Goal: Answer question/provide support

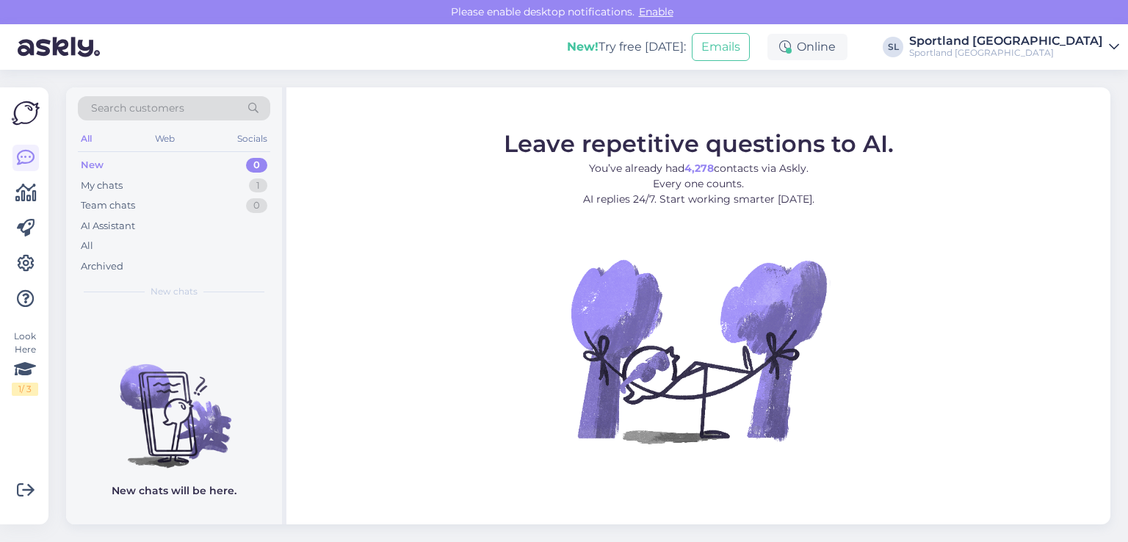
click at [40, 203] on div "Look Here 1 / 3 Get more Your checklist to get more value from Askly. Close Con…" at bounding box center [24, 305] width 48 height 437
click at [35, 198] on icon at bounding box center [25, 193] width 21 height 18
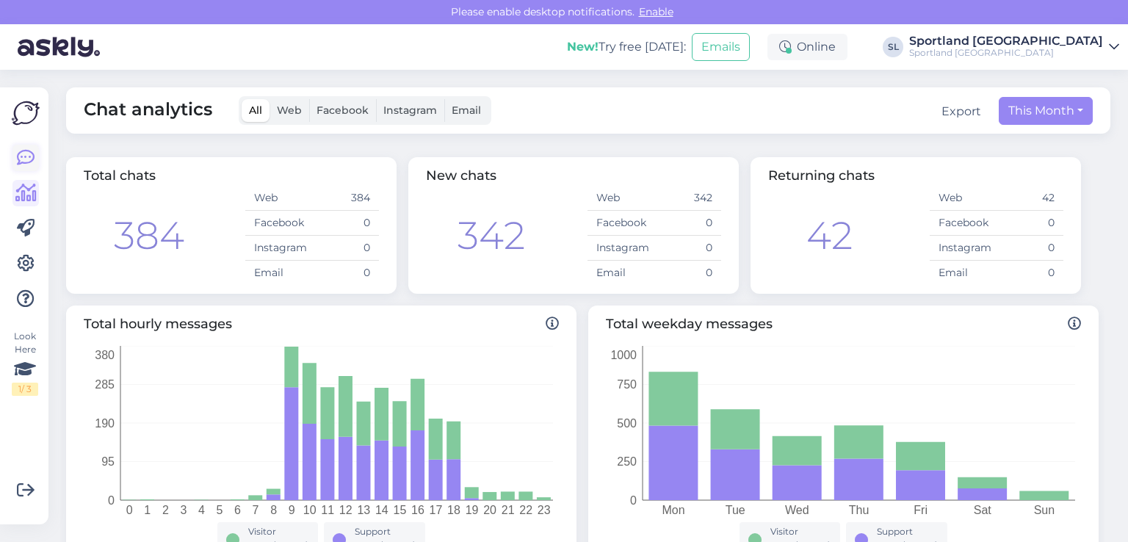
click at [26, 156] on icon at bounding box center [26, 158] width 18 height 18
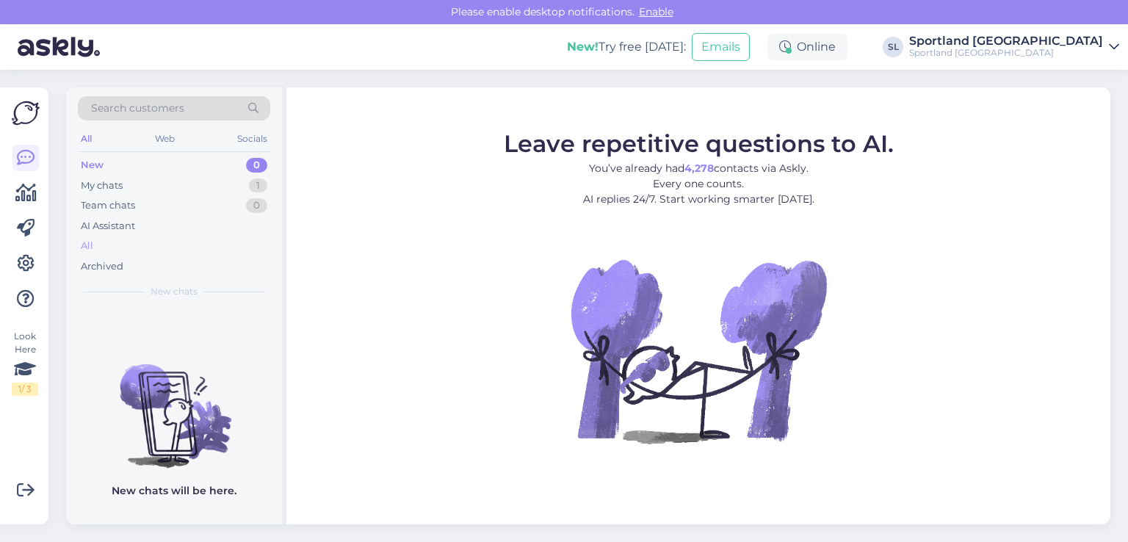
click at [109, 237] on div "All" at bounding box center [174, 246] width 192 height 21
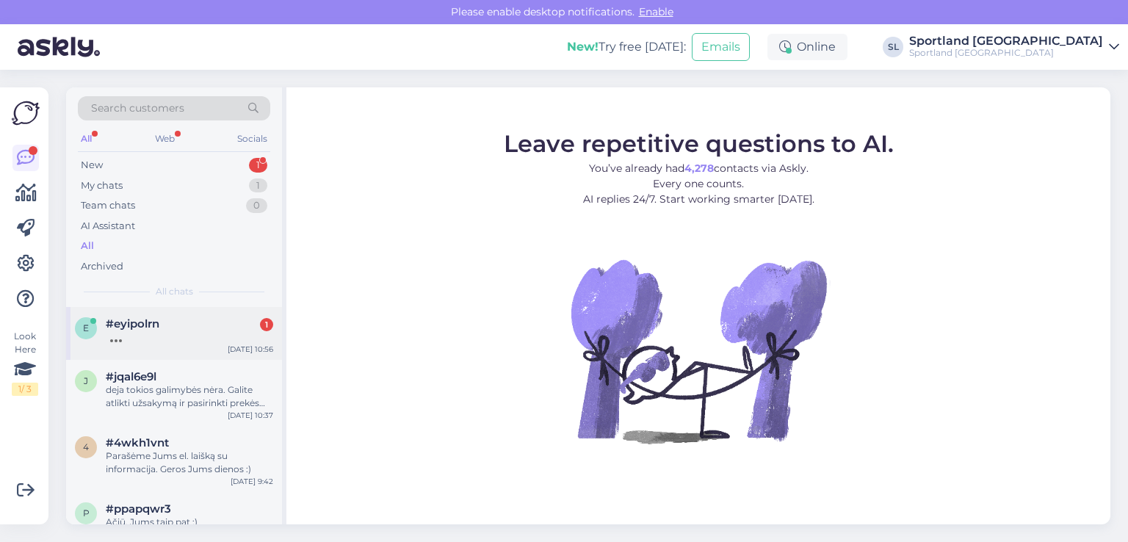
click at [138, 335] on div at bounding box center [189, 337] width 167 height 13
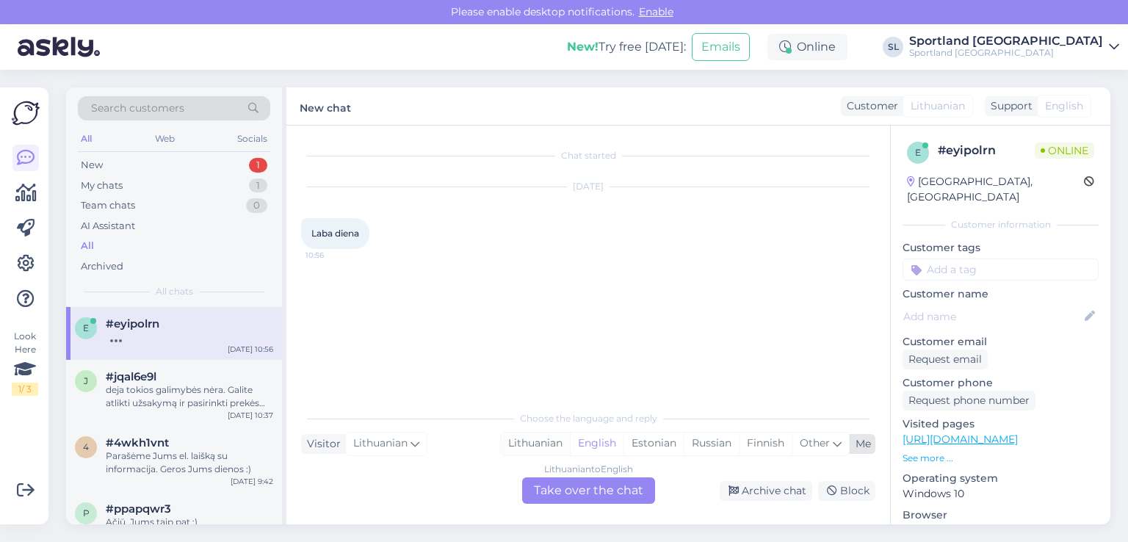
click at [523, 438] on div "Lithuanian" at bounding box center [535, 444] width 69 height 22
click at [572, 494] on div "Lithuanian to Lithuanian Take over the chat" at bounding box center [588, 490] width 133 height 26
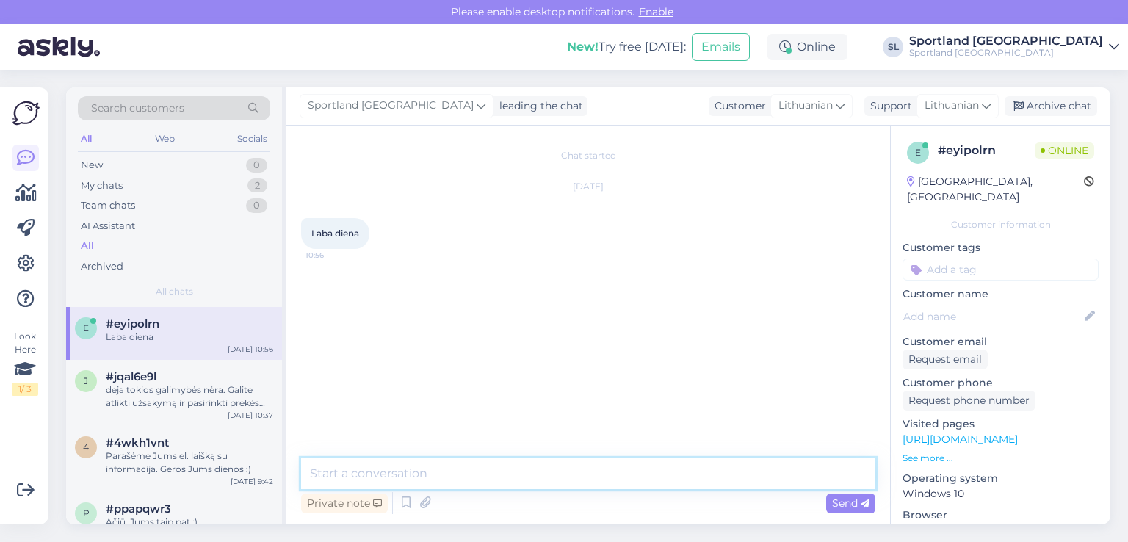
click at [508, 468] on textarea at bounding box center [588, 473] width 574 height 31
type textarea "Sveiki"
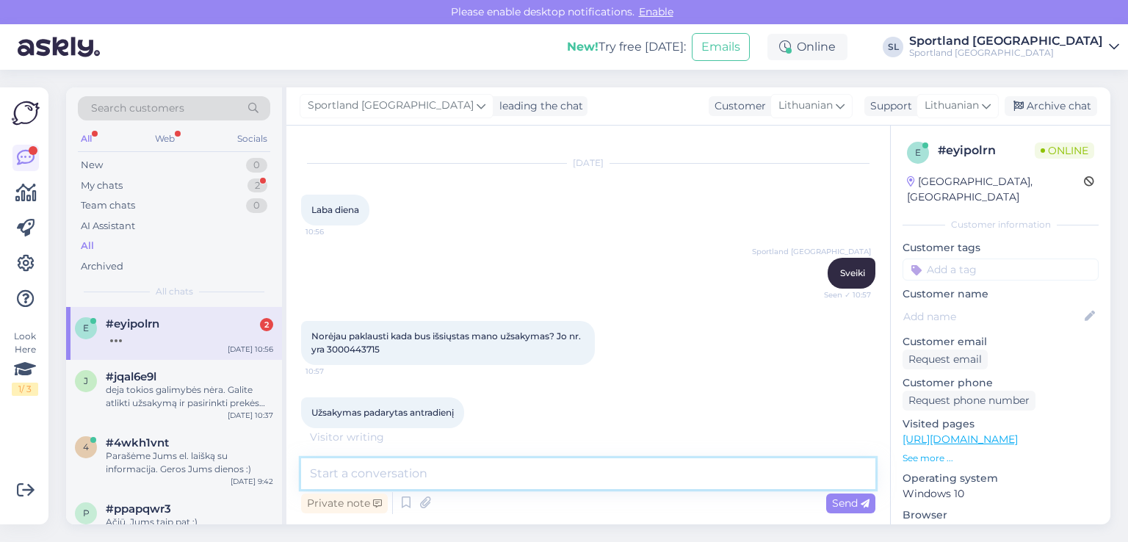
scroll to position [38, 0]
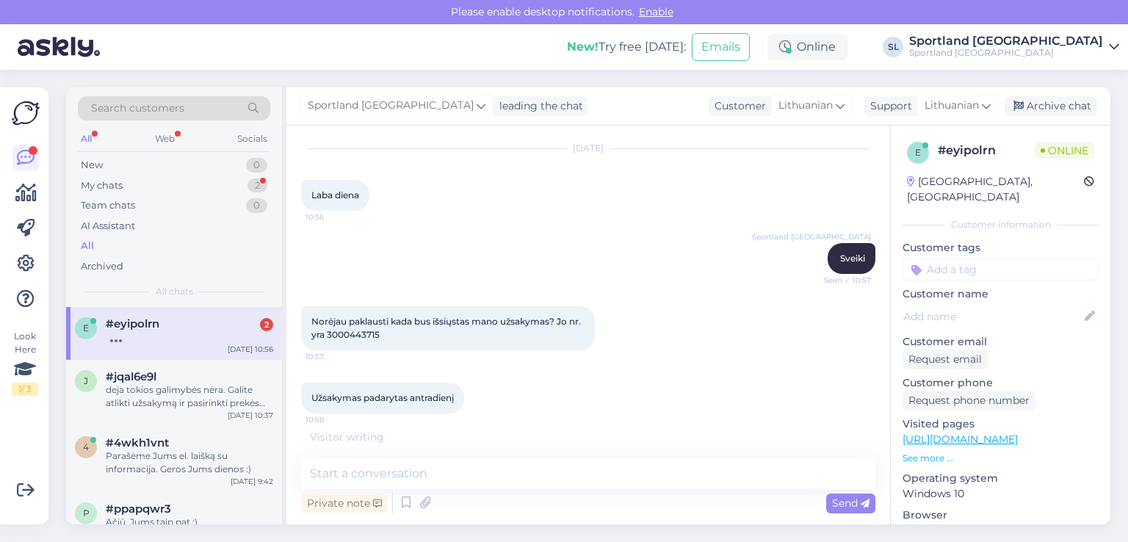
click at [342, 336] on span "Norėjau paklausti kada bus išsiųstas mano užsakymas? Jo nr. yra 3000443715" at bounding box center [447, 328] width 272 height 24
click at [341, 334] on span "Norėjau paklausti kada bus išsiųstas mano užsakymas? Jo nr. yra 3000443715" at bounding box center [447, 328] width 272 height 24
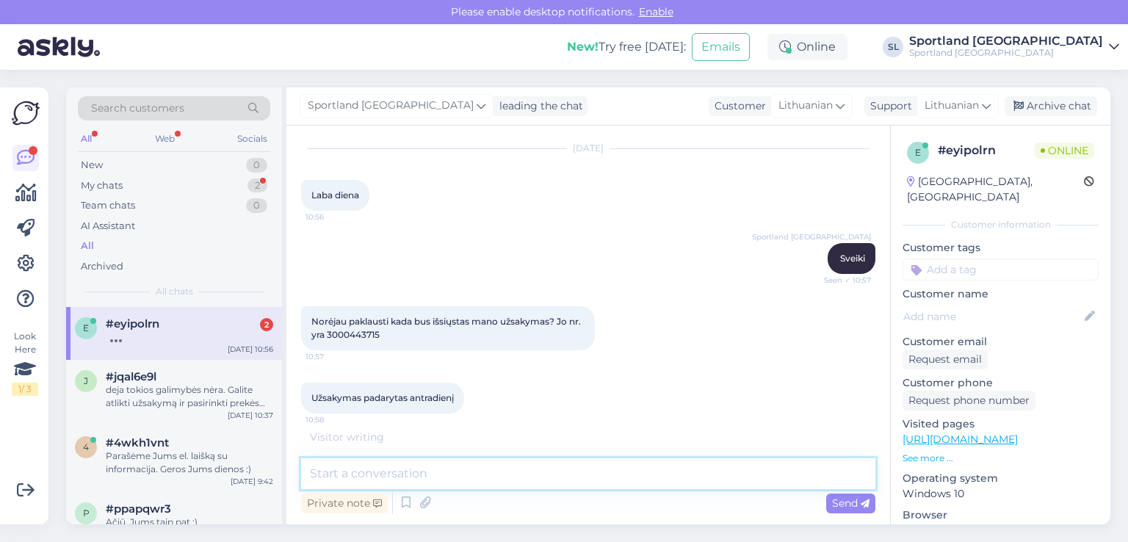
click at [430, 483] on textarea at bounding box center [588, 473] width 574 height 31
type textarea "patikrinsime"
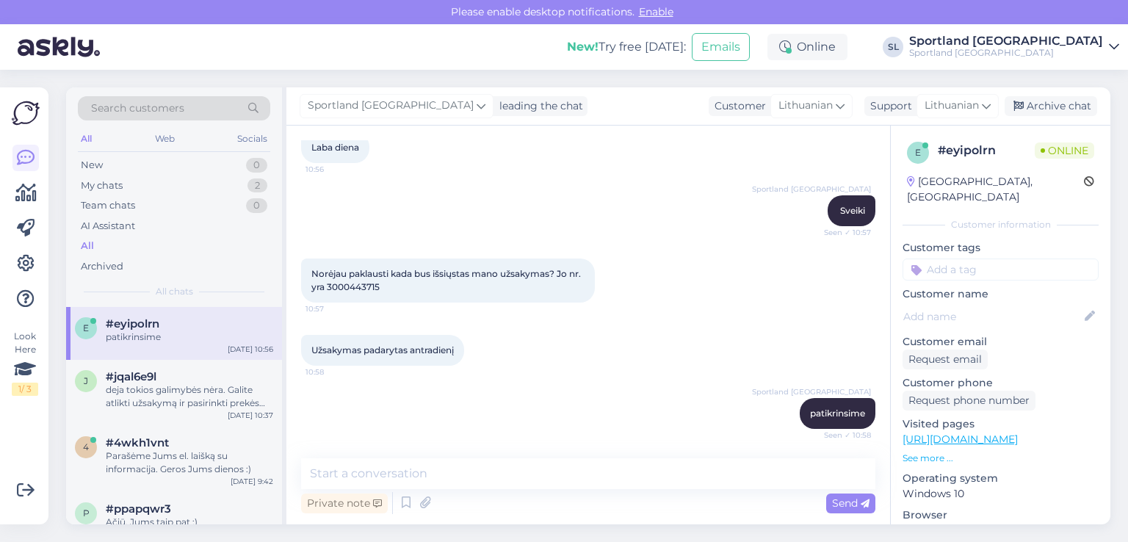
click at [339, 283] on span "Norėjau paklausti kada bus išsiųstas mano užsakymas? Jo nr. yra 3000443715" at bounding box center [447, 280] width 272 height 24
copy div "3000443715 10:57"
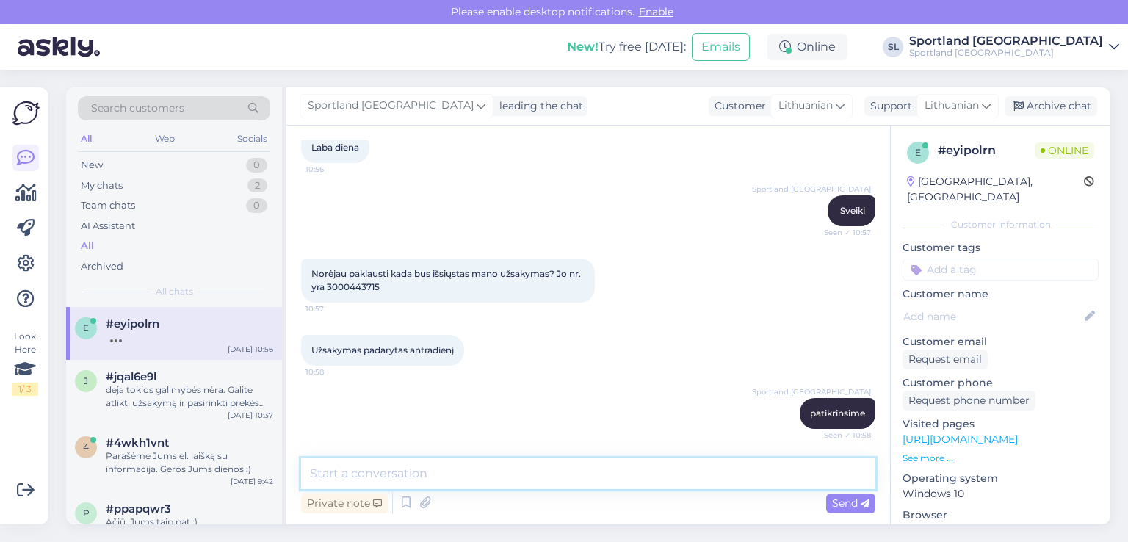
click at [464, 476] on textarea at bounding box center [588, 473] width 574 height 31
type textarea "S"
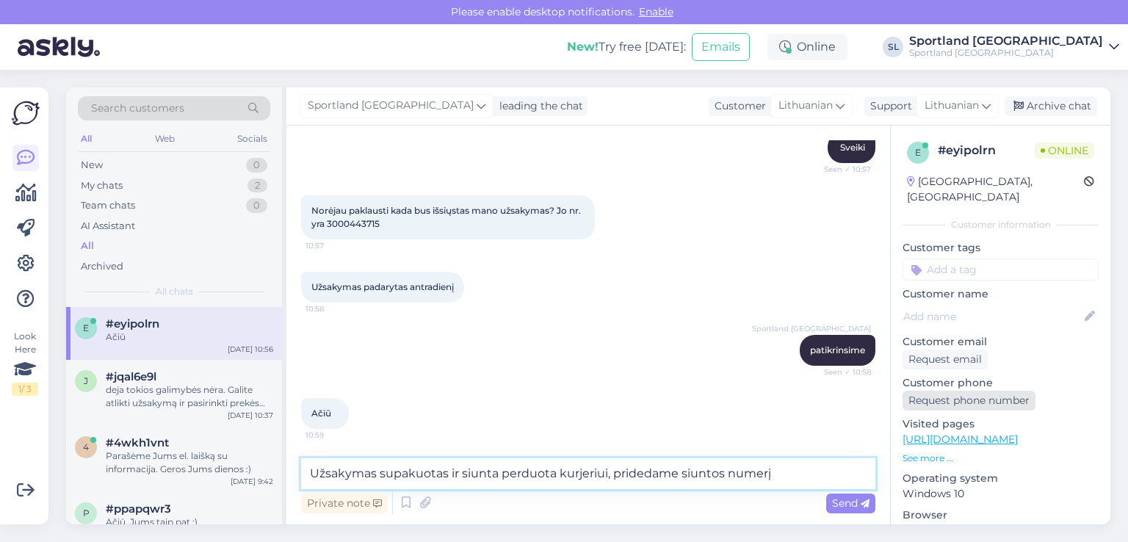
paste textarea "CC851838081EE"
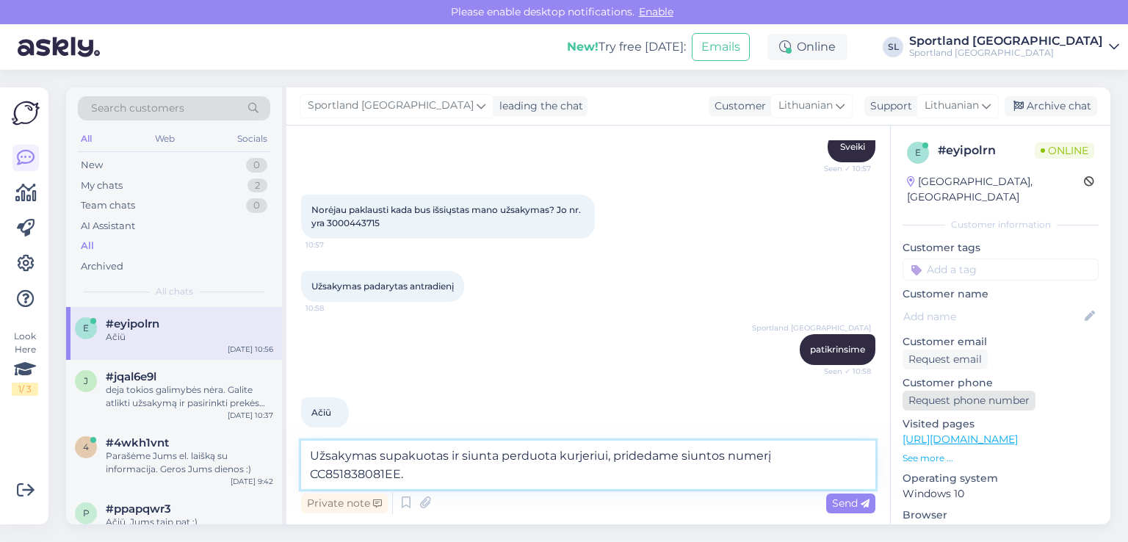
type textarea "Užsakymas supakuotas ir siunta perduota kurjeriui, pridedame siuntos numerį CC8…"
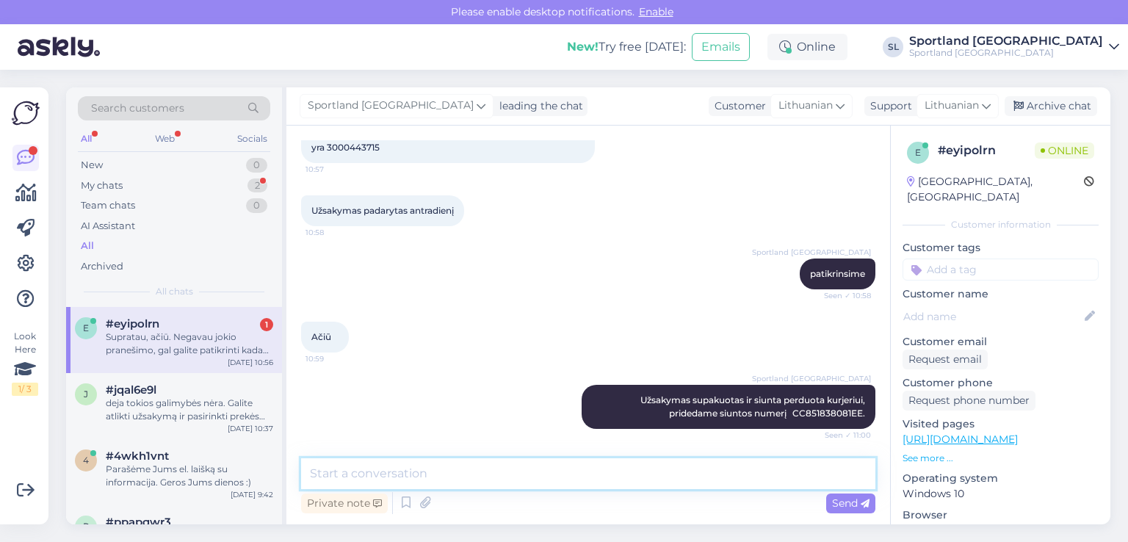
scroll to position [303, 0]
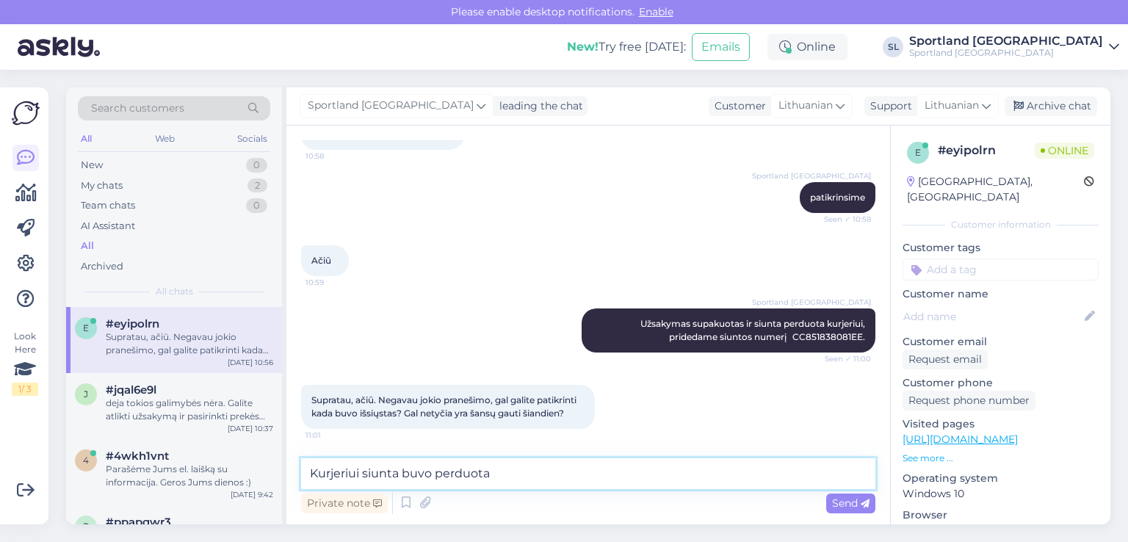
paste textarea "[DATE]"
paste textarea "Vykdoma Siunta atvyko į terminalą"
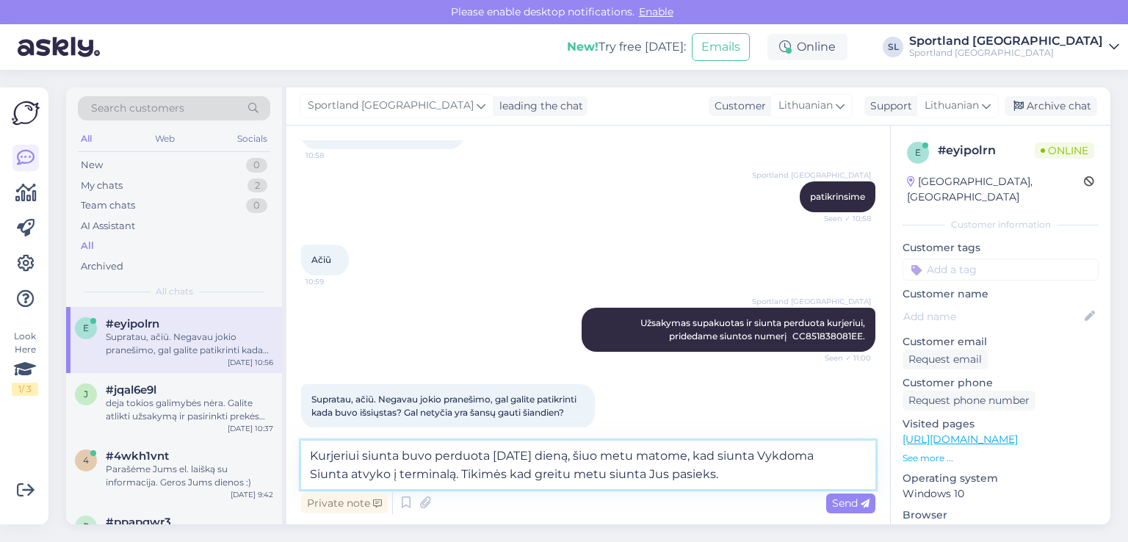
type textarea "Kurjeriui siunta buvo perduota [DATE] dieną, šiuo metu matome, kad siunta Vykdo…"
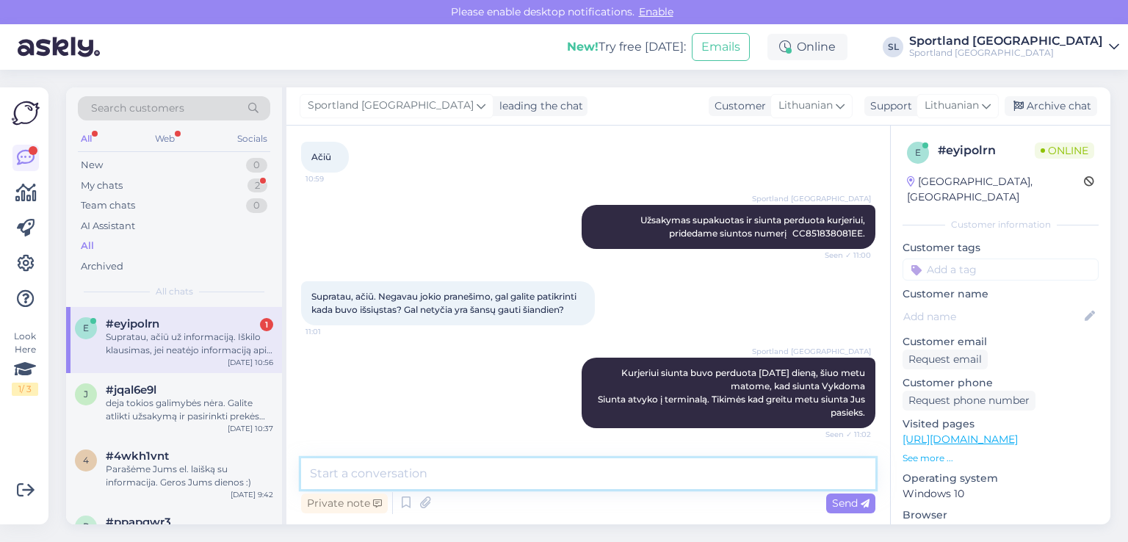
scroll to position [494, 0]
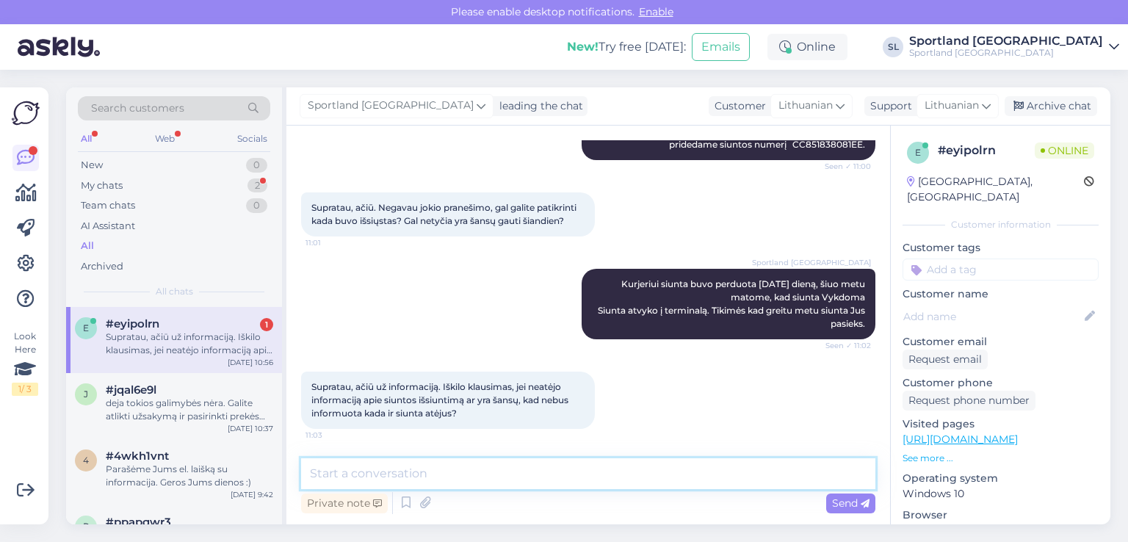
click at [563, 474] on textarea at bounding box center [588, 473] width 574 height 31
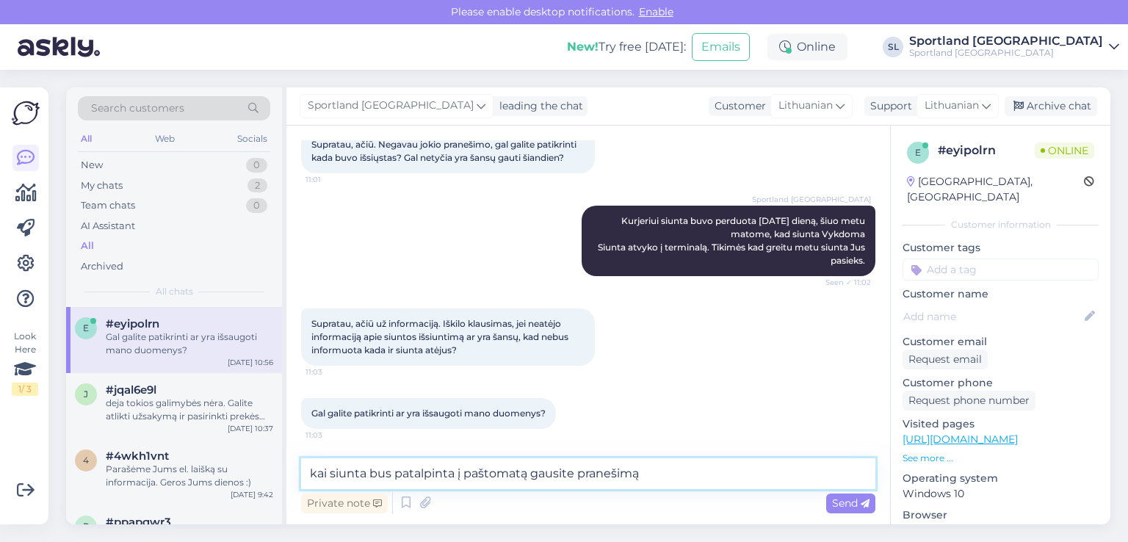
click at [575, 471] on textarea "kai siunta bus patalpinta į paštomatą gausite pranešimą" at bounding box center [588, 473] width 574 height 31
click at [694, 472] on textarea "kai siunta bus patalpinta į paštomatą gausite SMS pranešimą" at bounding box center [588, 473] width 574 height 31
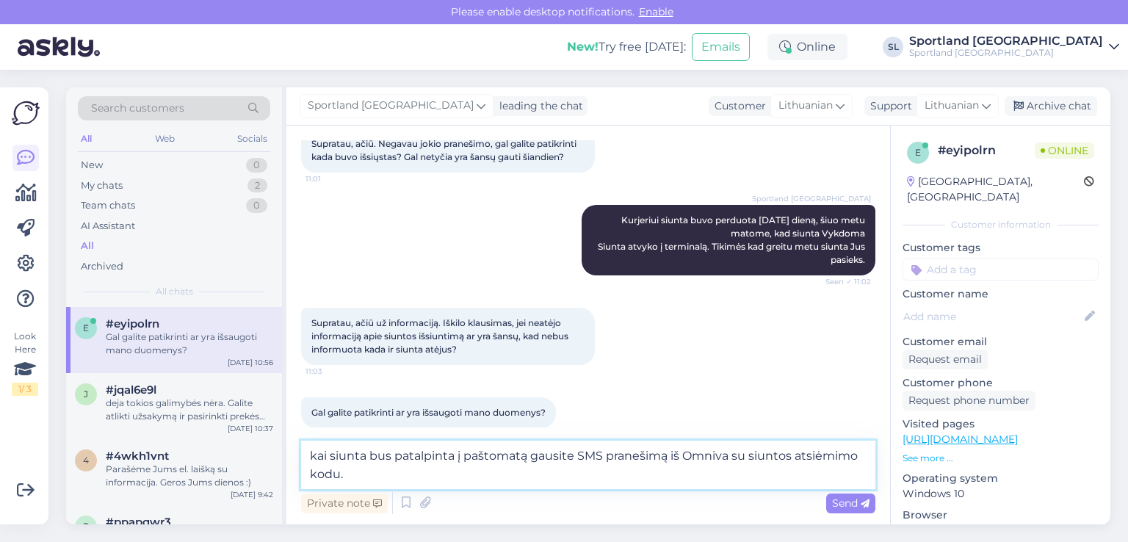
type textarea "kai siunta bus patalpinta į paštomatą gausite SMS pranešimą iš Omniva su siunto…"
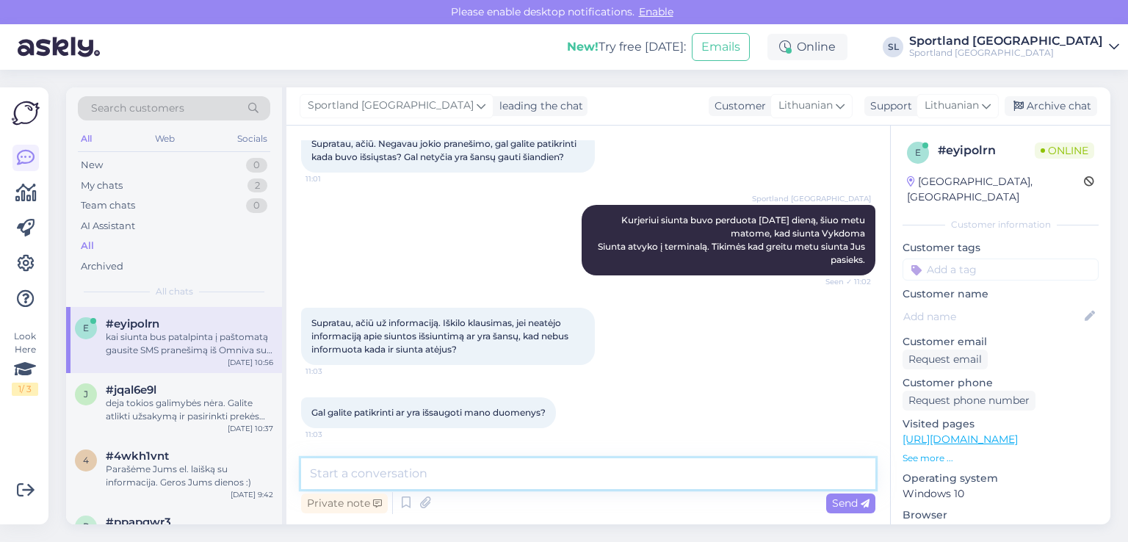
scroll to position [635, 0]
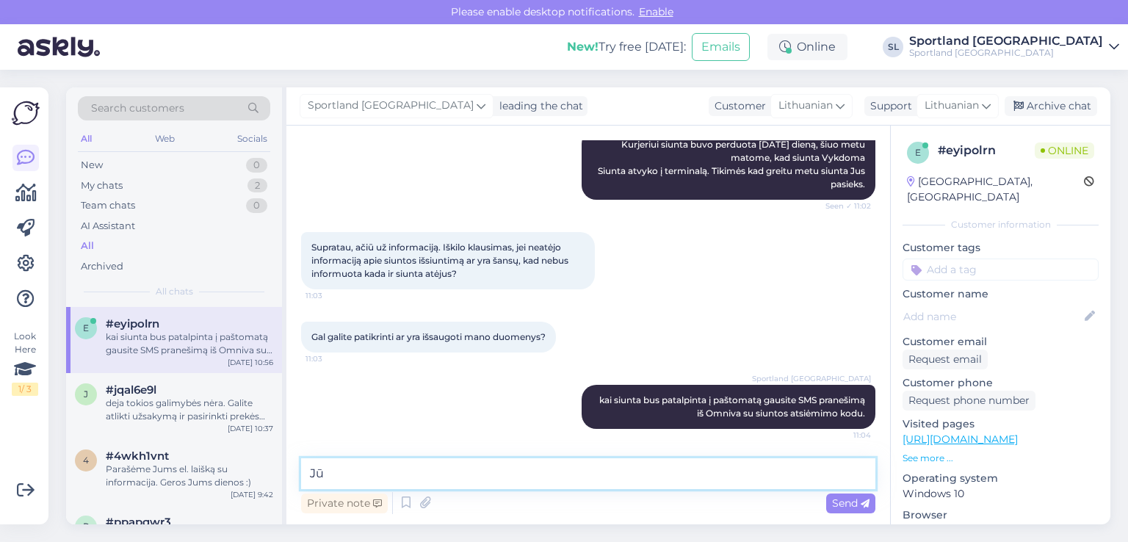
type textarea "J"
paste textarea "[EMAIL_ADDRESS][DOMAIN_NAME]"
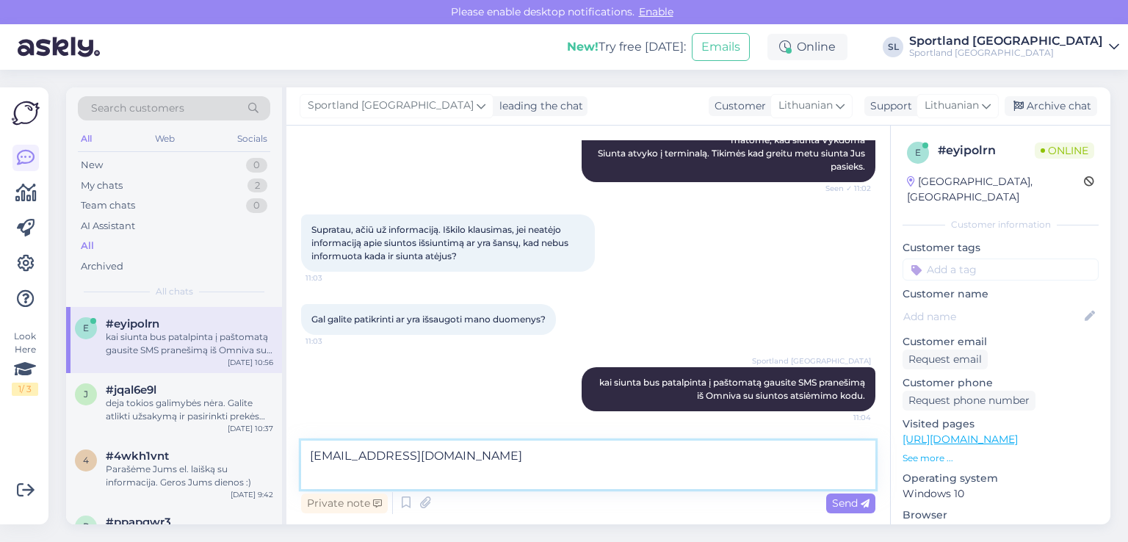
paste textarea "[PHONE_NUMBER]"
type textarea "[EMAIL_ADDRESS][DOMAIN_NAME] [PHONE_NUMBER]"
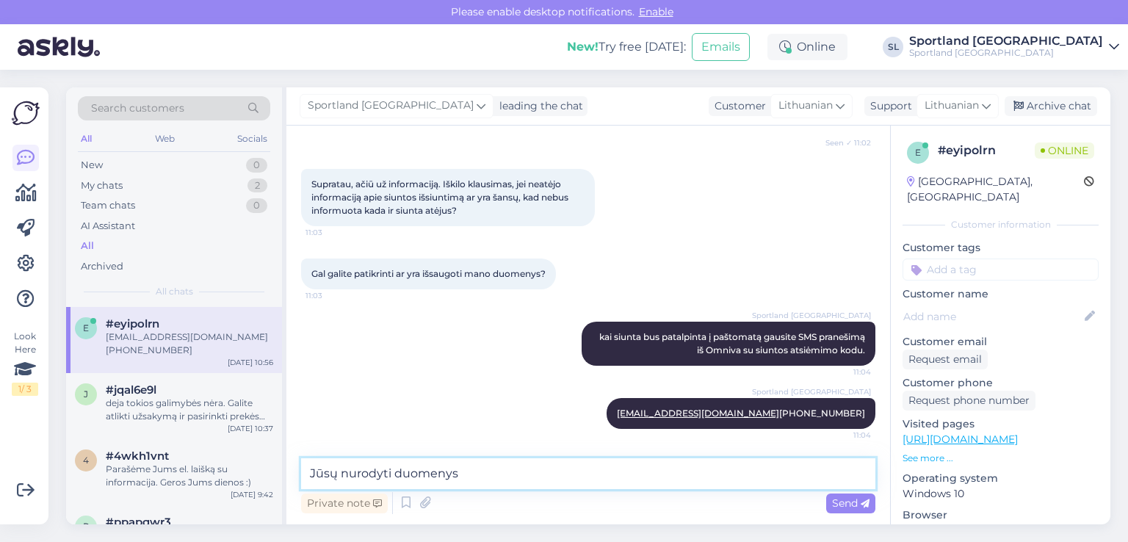
type textarea "Jūsų nurodyti duomenys"
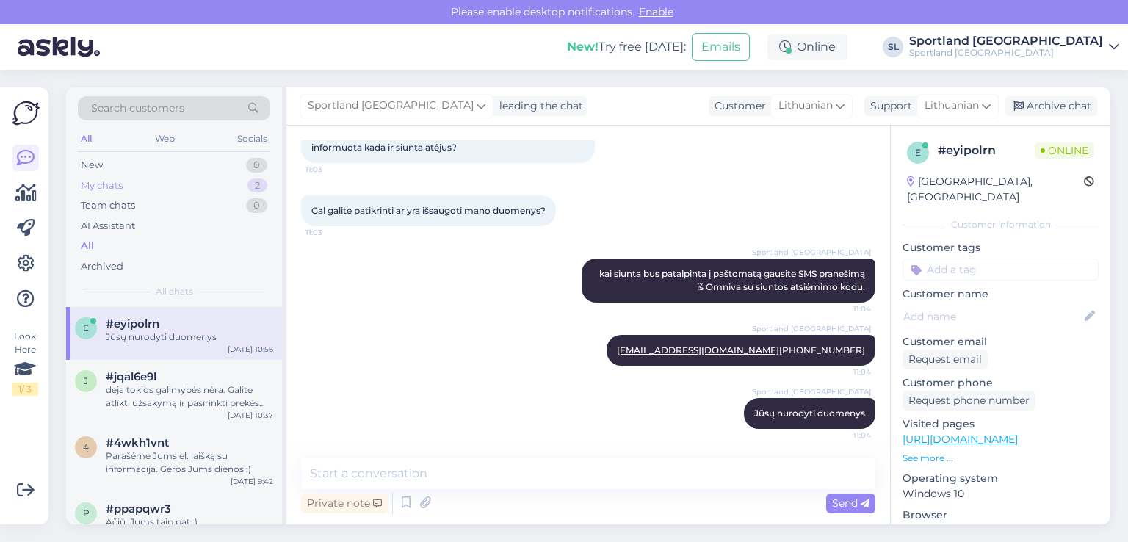
click at [91, 188] on div "My chats" at bounding box center [102, 186] width 42 height 15
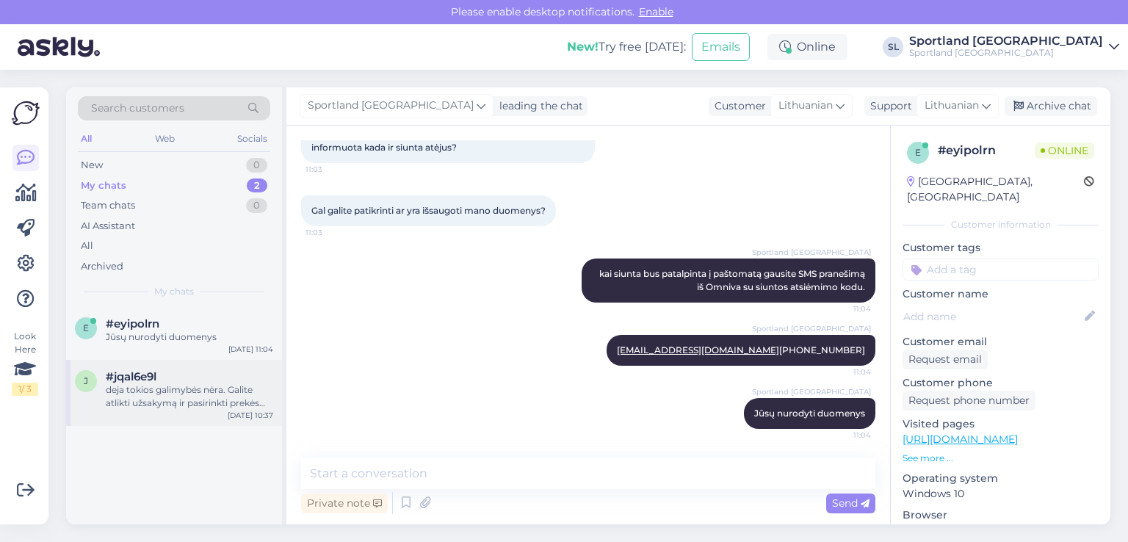
click at [185, 389] on div "deja tokios galimybės nėra. Galite atlikti užsakymą ir pasirinkti prekės prista…" at bounding box center [189, 396] width 167 height 26
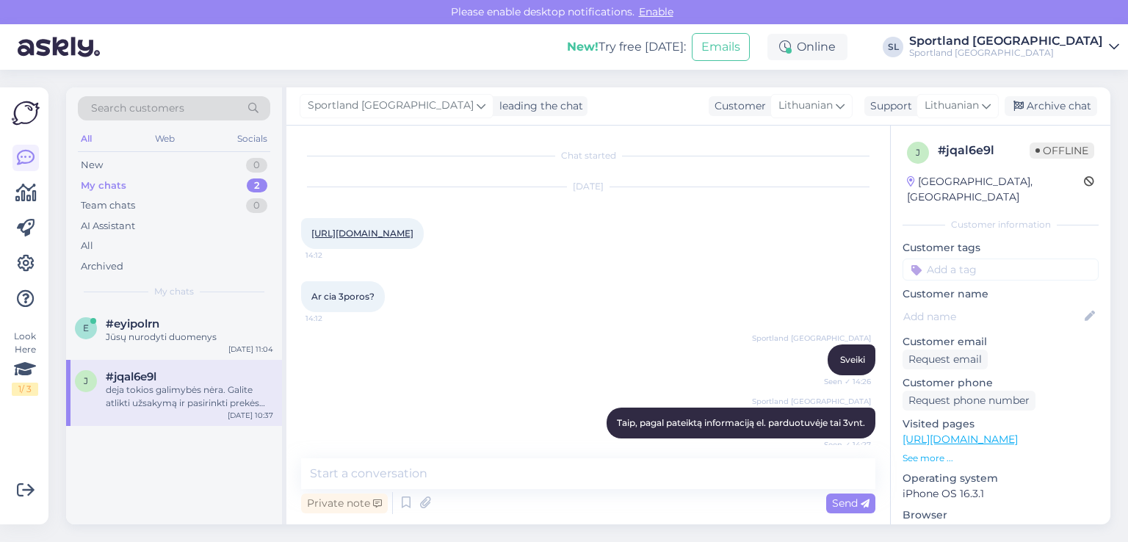
scroll to position [270, 0]
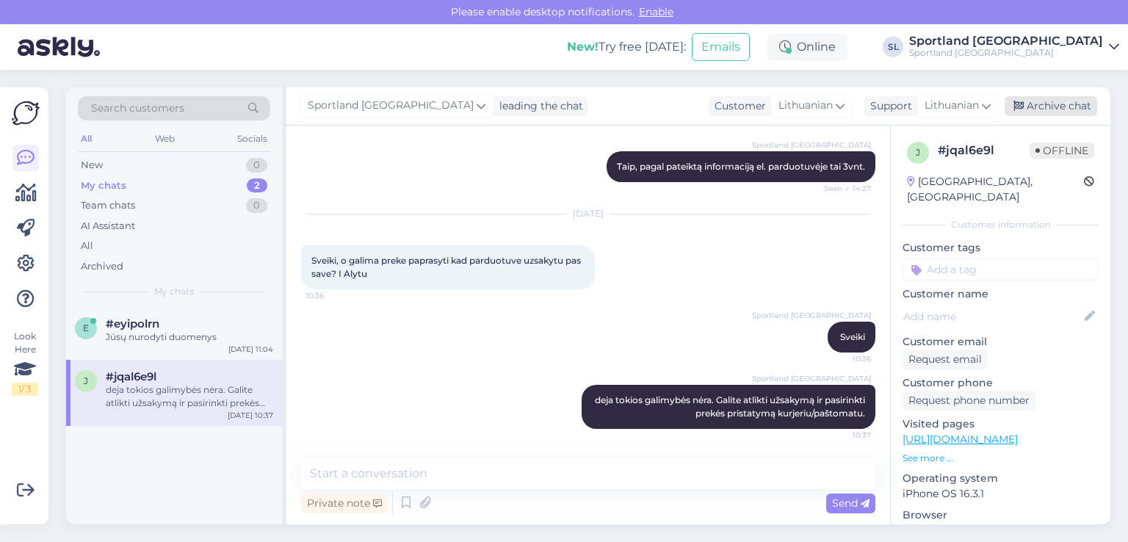
click at [1055, 107] on div "Archive chat" at bounding box center [1051, 106] width 93 height 20
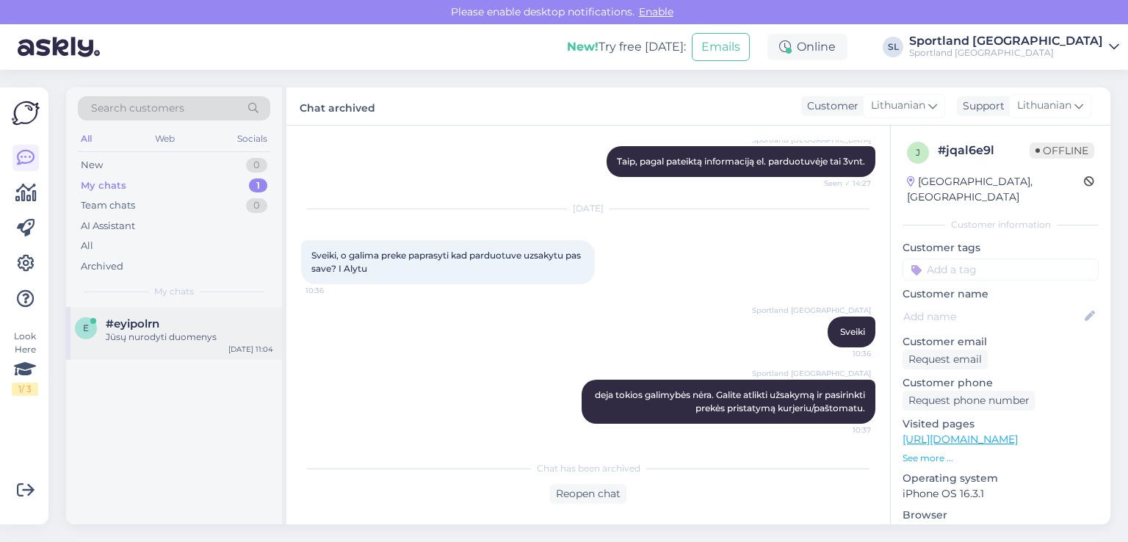
click at [123, 333] on div "Jūsų nurodyti duomenys" at bounding box center [189, 337] width 167 height 13
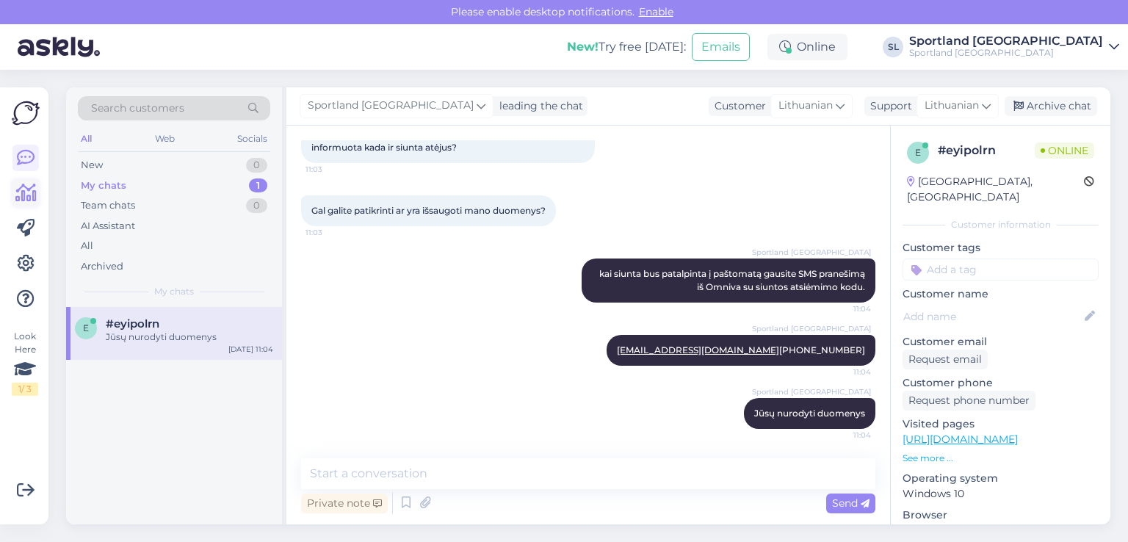
click at [32, 188] on icon at bounding box center [25, 193] width 21 height 18
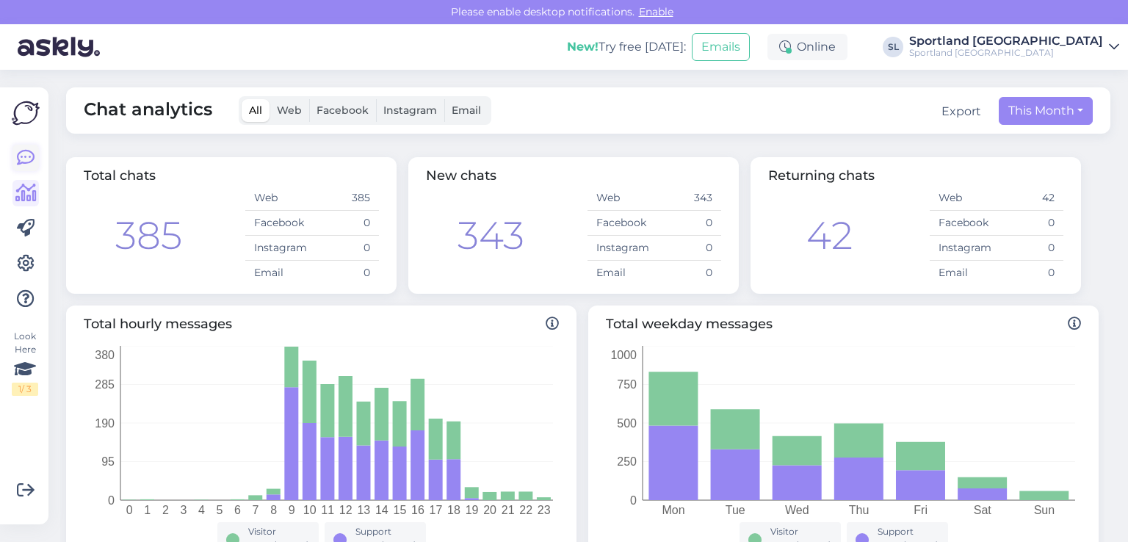
click at [21, 154] on icon at bounding box center [26, 158] width 18 height 18
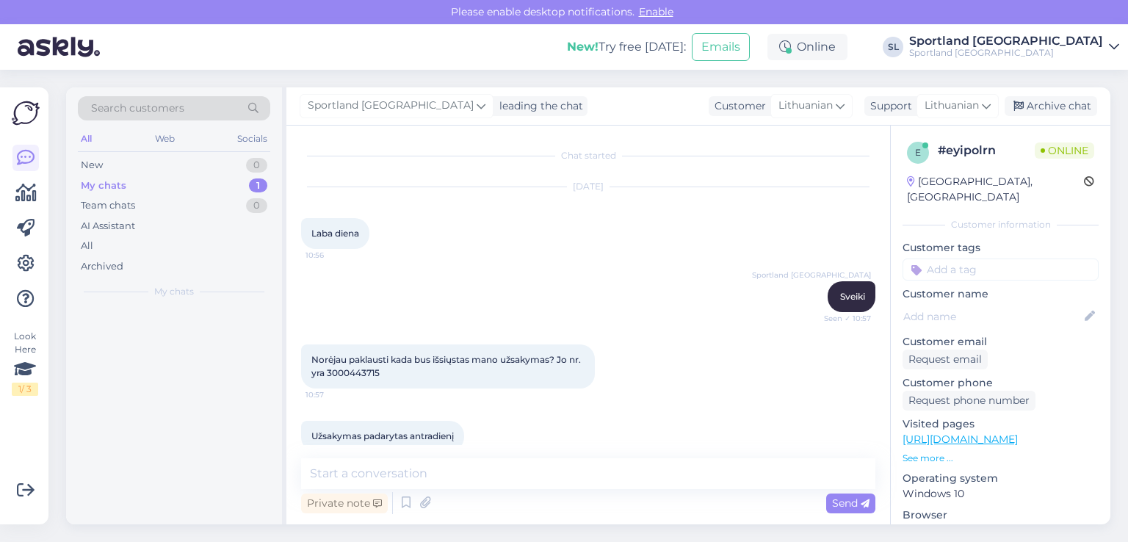
scroll to position [774, 0]
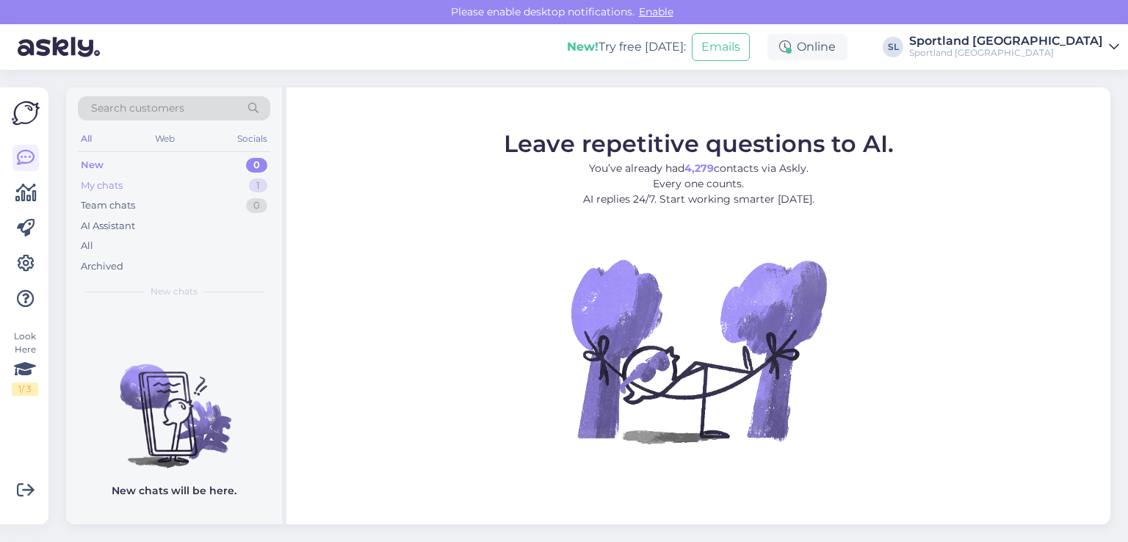
click at [146, 188] on div "My chats 1" at bounding box center [174, 186] width 192 height 21
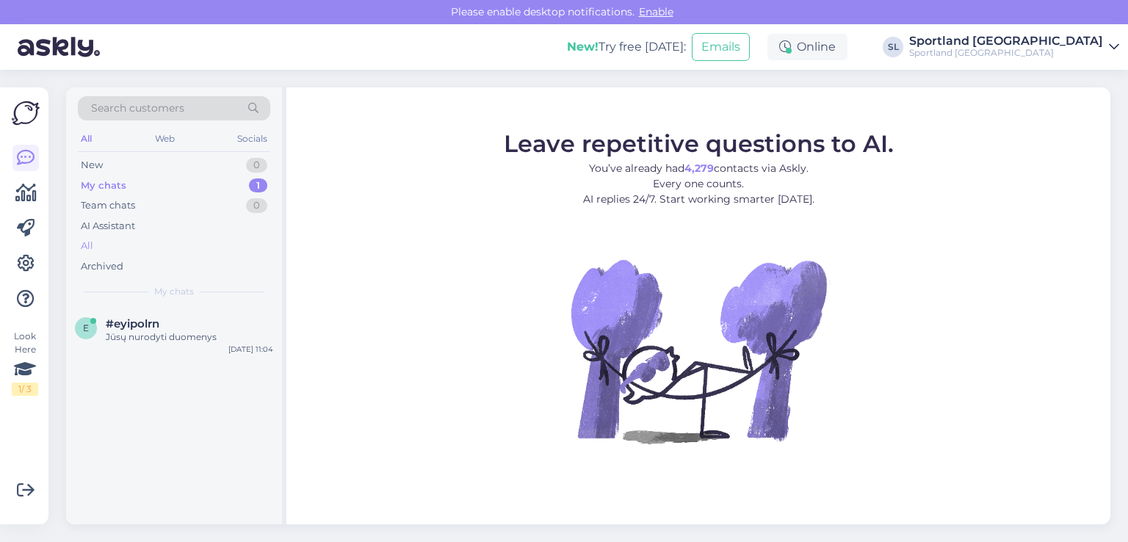
click at [104, 238] on div "All" at bounding box center [174, 246] width 192 height 21
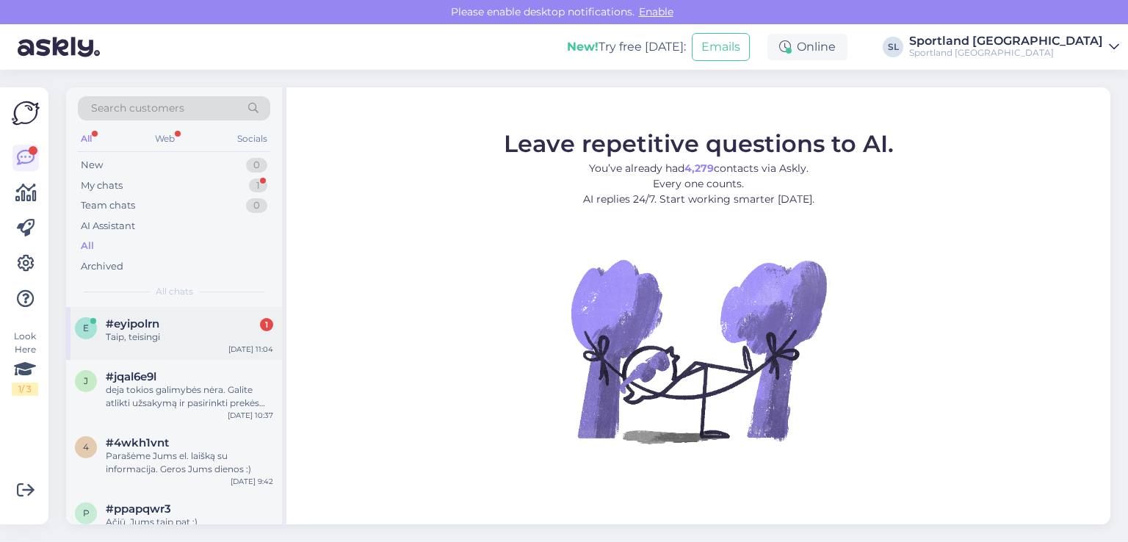
click at [195, 324] on div "#eyipolrn 1" at bounding box center [189, 323] width 167 height 13
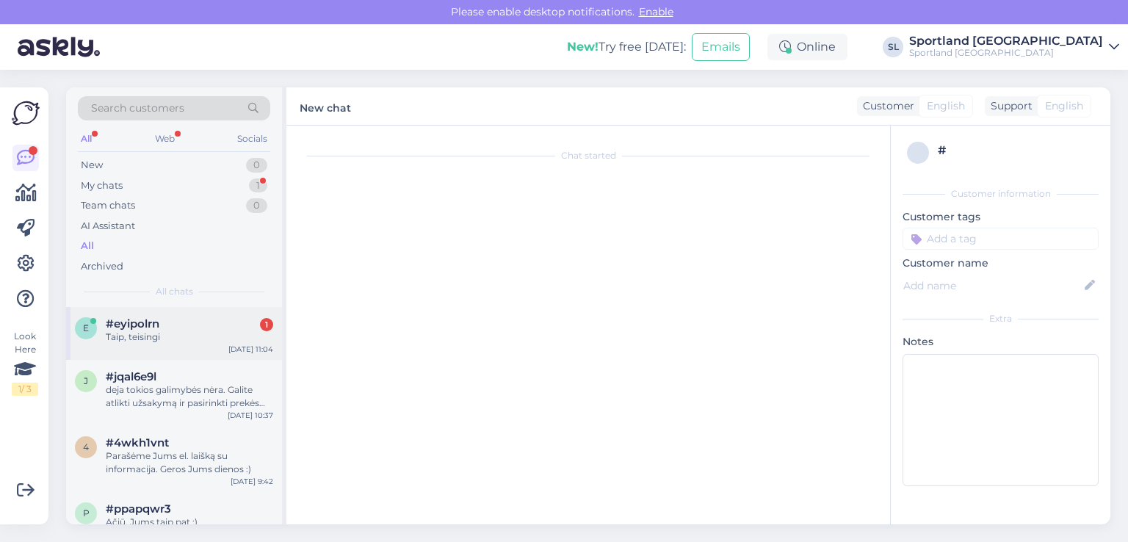
scroll to position [837, 0]
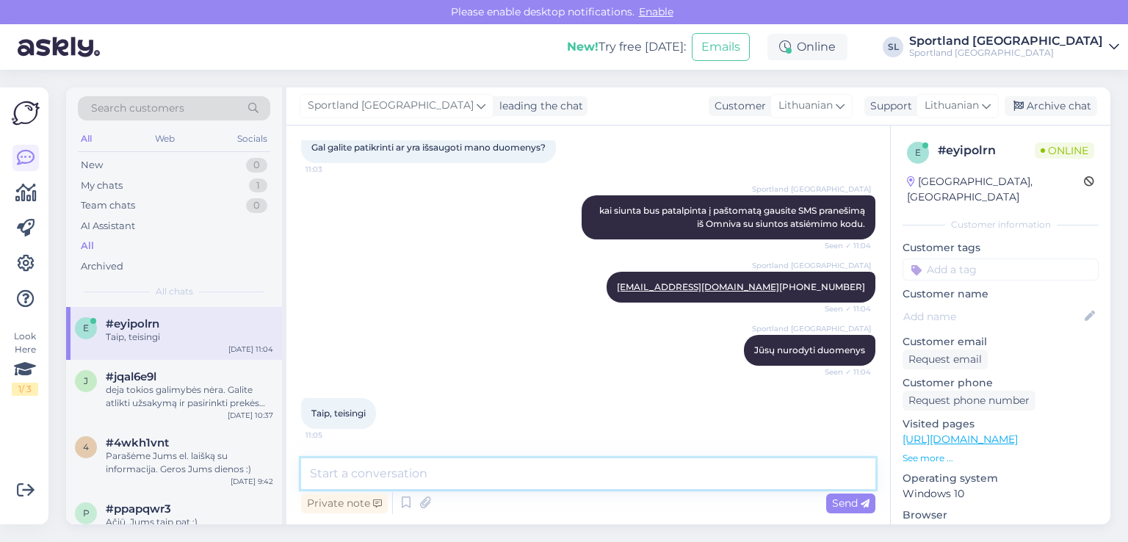
click at [419, 472] on textarea at bounding box center [588, 473] width 574 height 31
type textarea "G"
type textarea "Puiku :)"
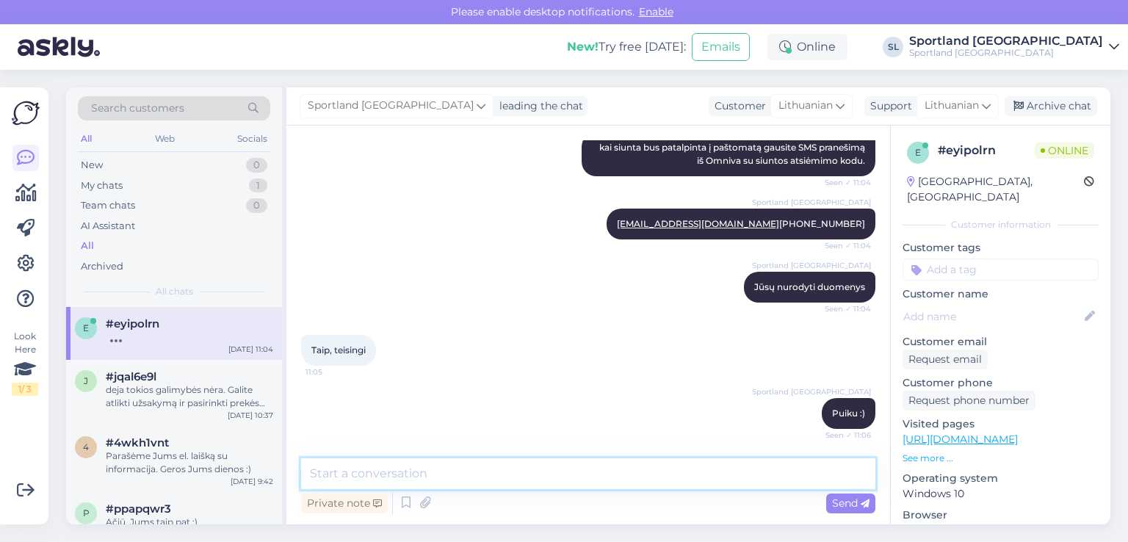
scroll to position [976, 0]
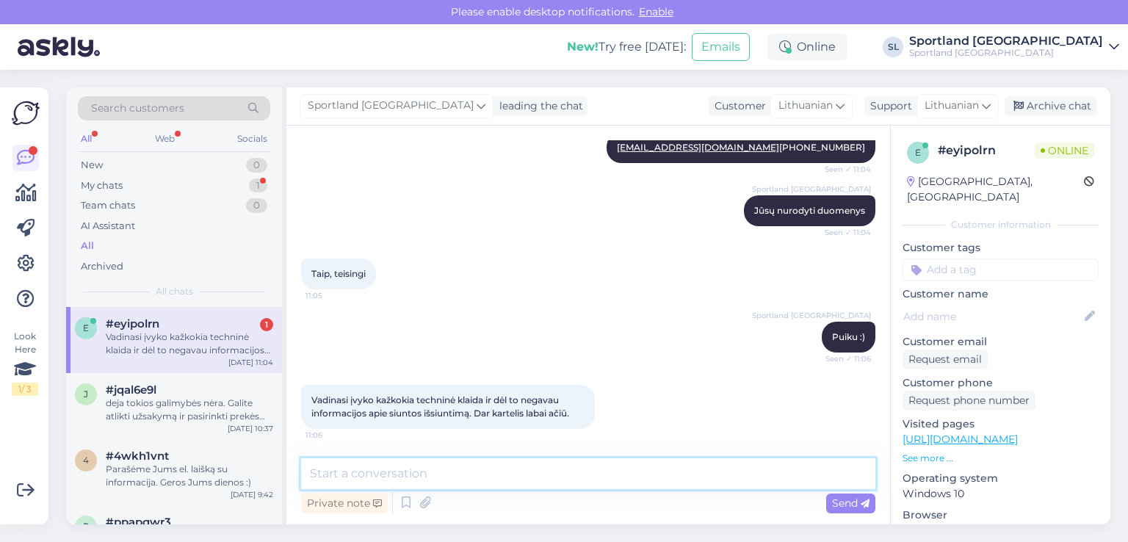
click at [468, 477] on textarea at bounding box center [588, 473] width 574 height 31
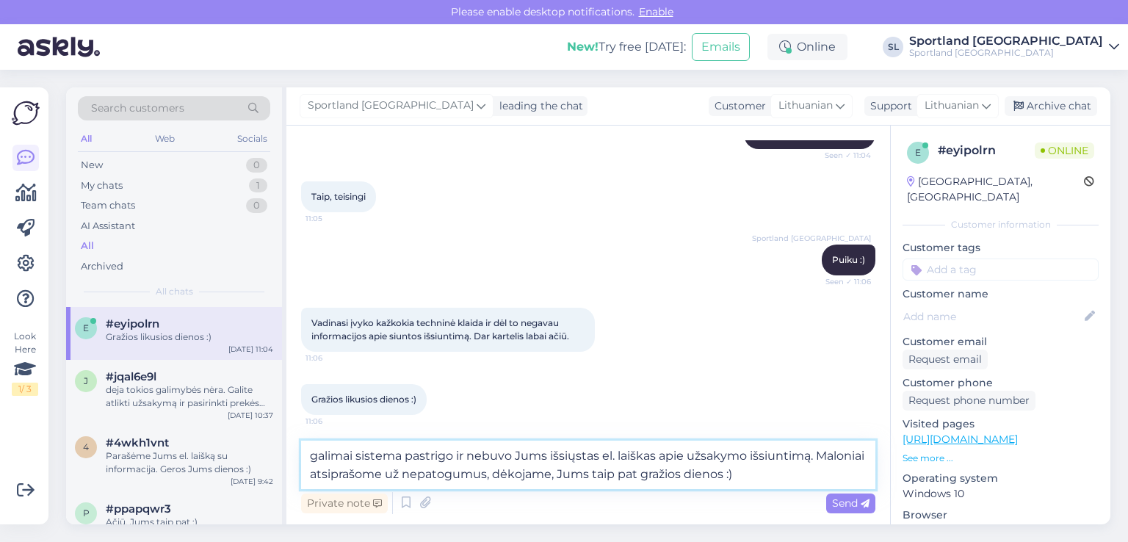
type textarea "galimai sistema pastrigo ir nebuvo Jums išsiųstas el. laiškas apie užsakymo išs…"
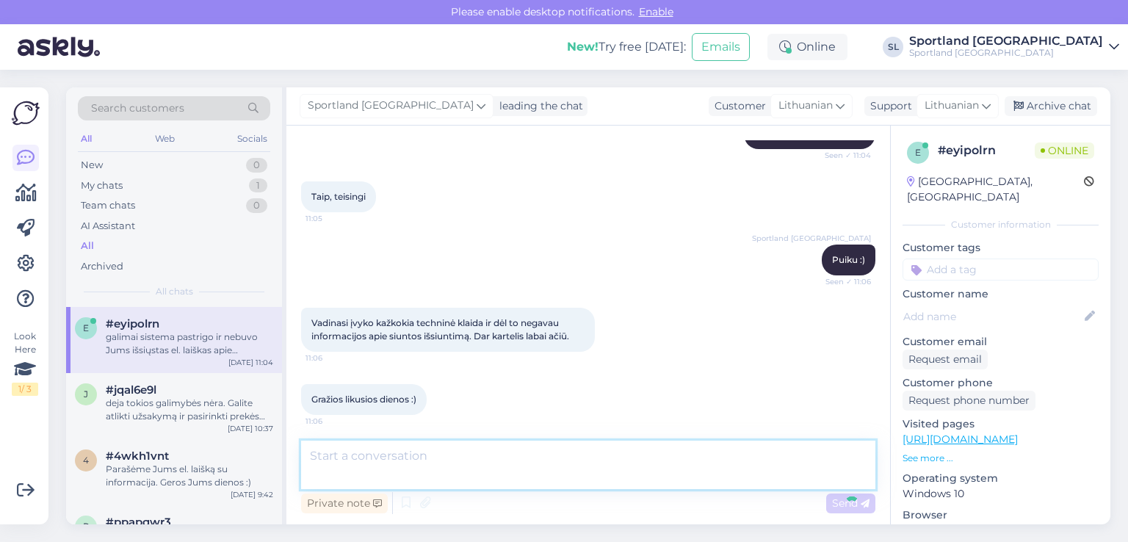
scroll to position [1129, 0]
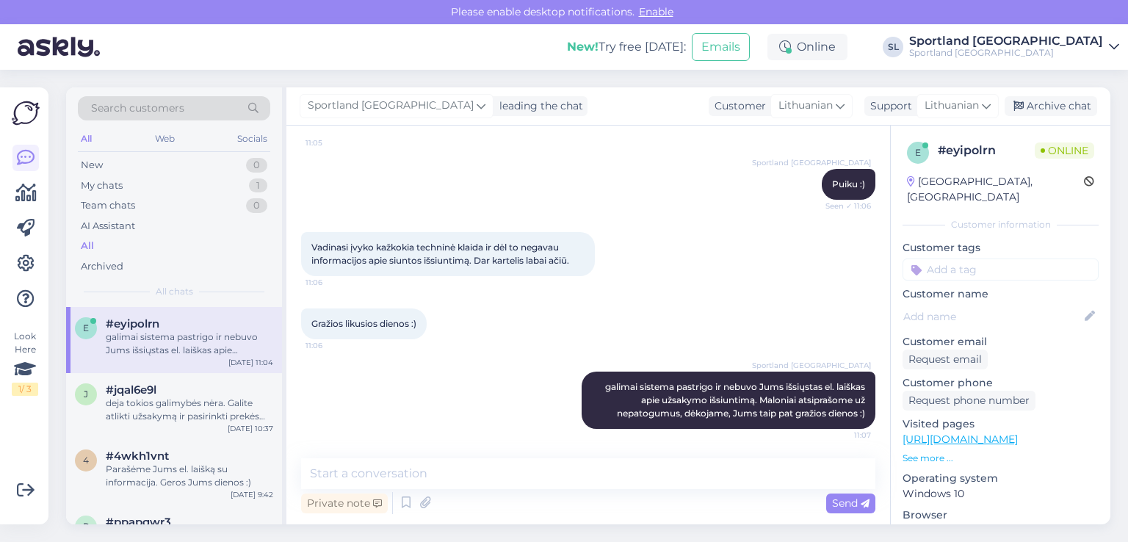
click at [693, 239] on div "Vadinasi įvyko kažkokia techninė klaida ir dėl to negavau informacijos apie siu…" at bounding box center [588, 254] width 574 height 76
